Goal: Find specific page/section: Find specific page/section

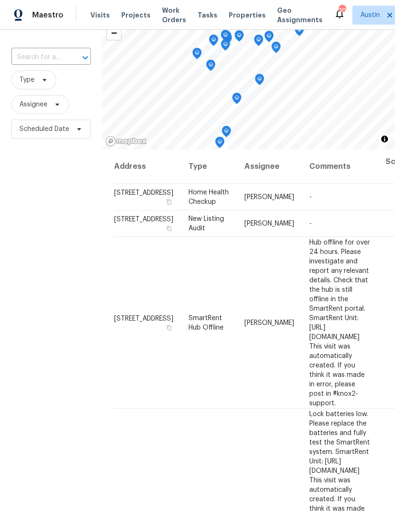
scroll to position [0, 30]
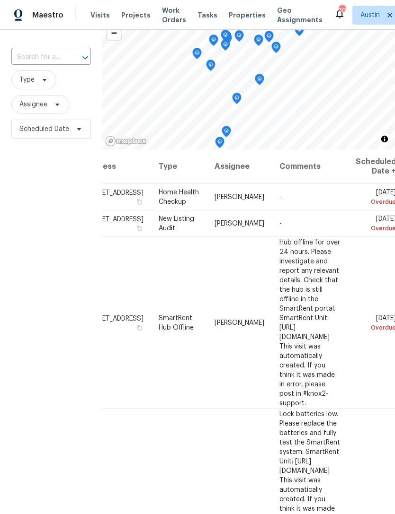
click at [232, 19] on span "Properties" at bounding box center [247, 14] width 37 height 9
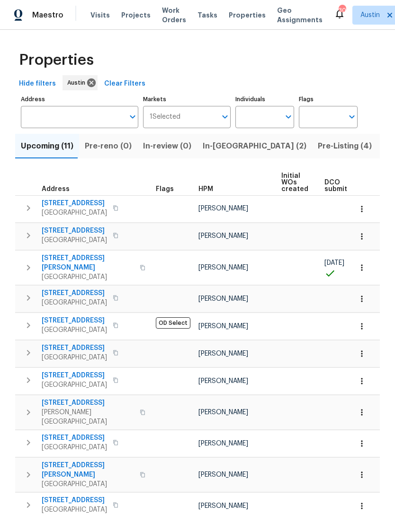
click at [217, 148] on span "In-[GEOGRAPHIC_DATA] (2)" at bounding box center [254, 146] width 104 height 13
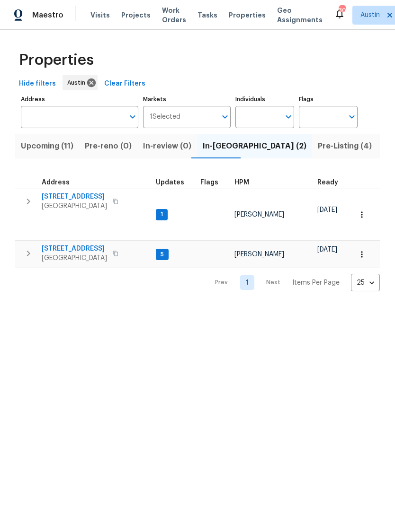
click at [114, 150] on span "Pre-reno (0)" at bounding box center [108, 146] width 47 height 13
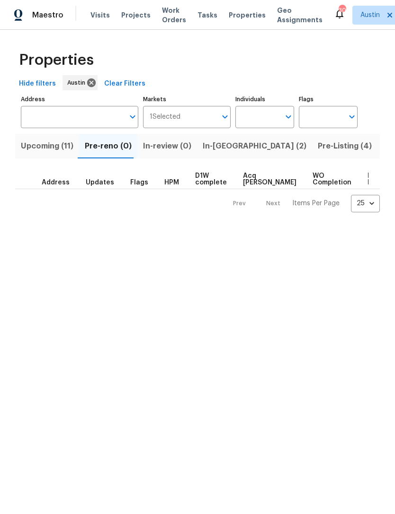
click at [55, 146] on span "Upcoming (11)" at bounding box center [47, 146] width 53 height 13
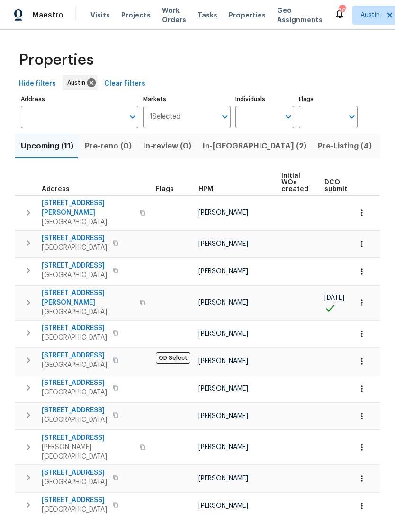
click at [26, 207] on icon "button" at bounding box center [28, 212] width 11 height 11
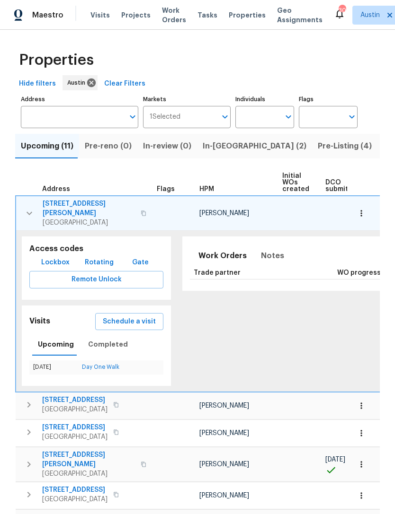
click at [31, 208] on icon "button" at bounding box center [29, 213] width 11 height 11
